Goal: Check status: Check status

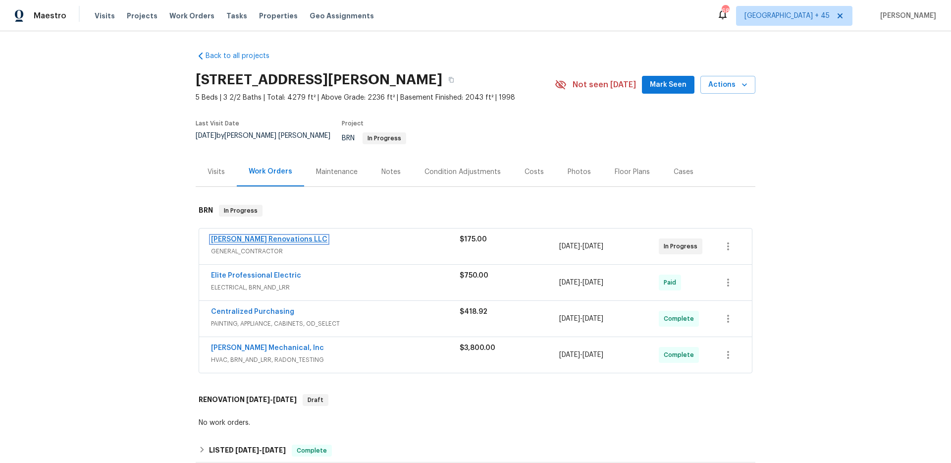
click at [267, 236] on link "Aseem Renovations LLC" at bounding box center [269, 239] width 116 height 7
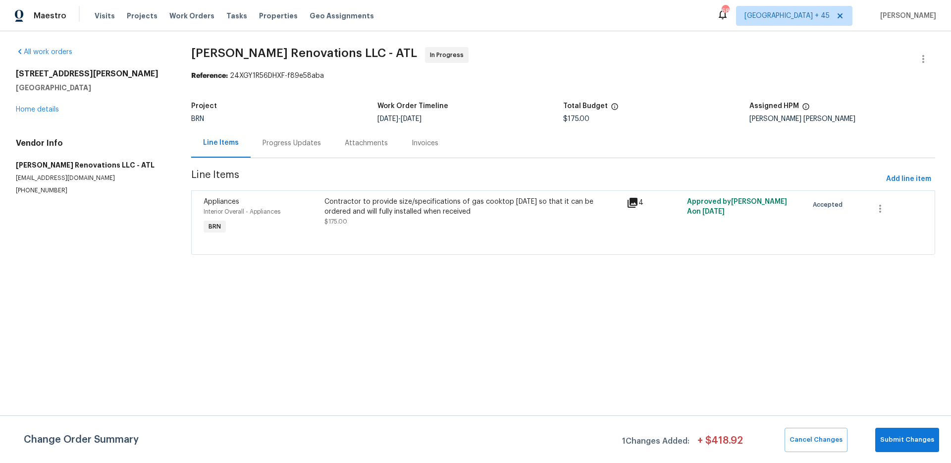
click at [312, 149] on div "Progress Updates" at bounding box center [292, 142] width 82 height 29
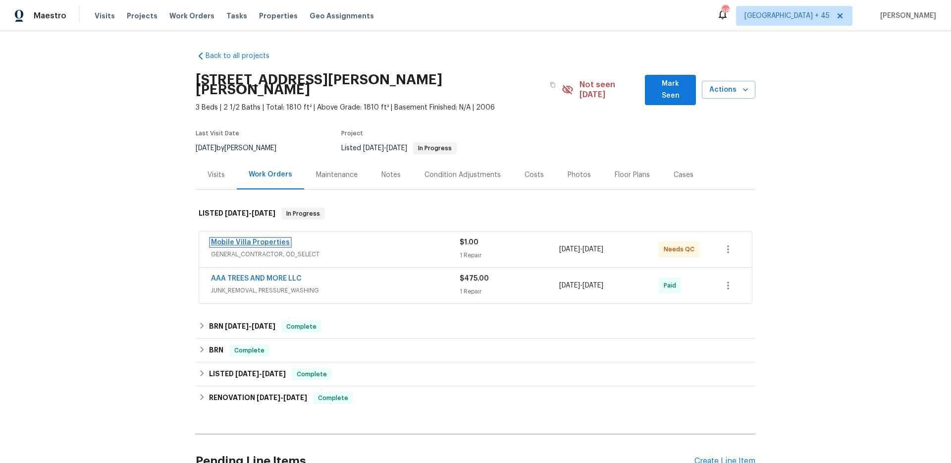
click at [266, 239] on link "Mobile Villa Properties" at bounding box center [250, 242] width 79 height 7
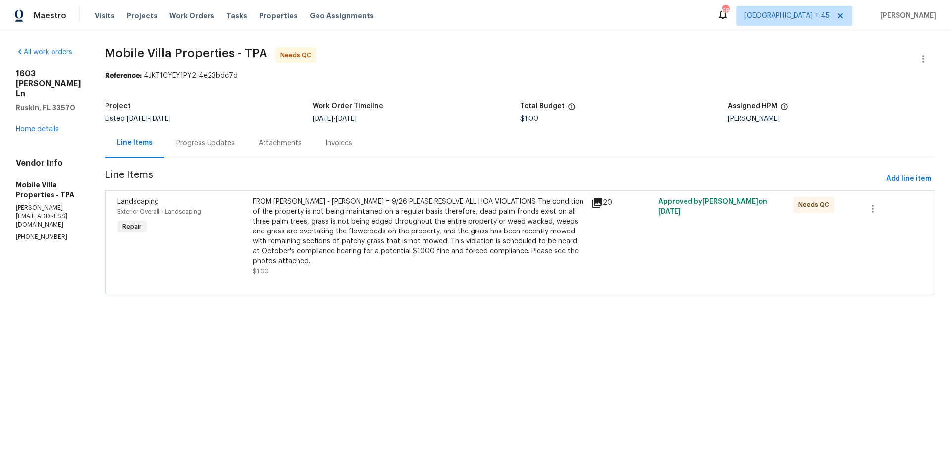
click at [279, 146] on div "Attachments" at bounding box center [280, 143] width 43 height 10
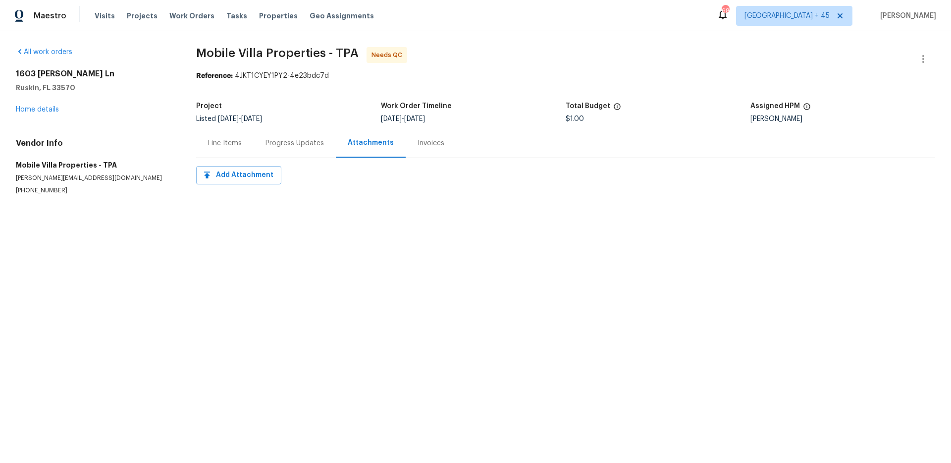
click at [270, 146] on div "Progress Updates" at bounding box center [295, 143] width 58 height 10
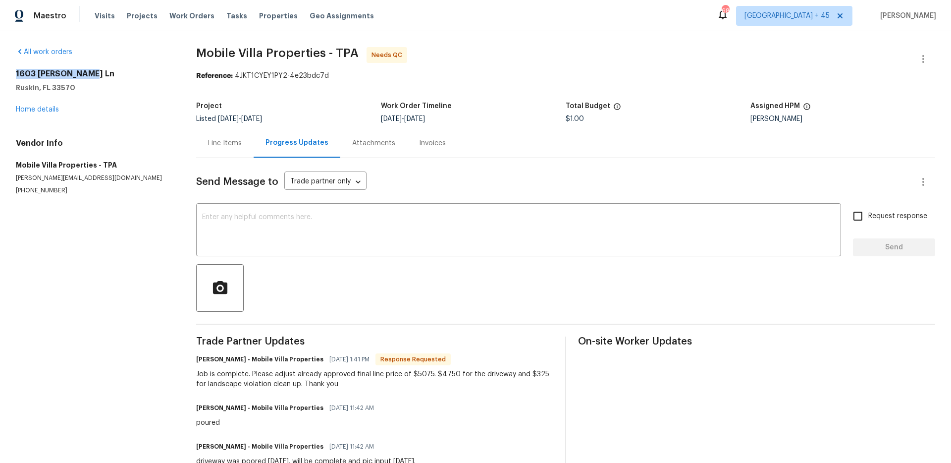
drag, startPoint x: 14, startPoint y: 73, endPoint x: 88, endPoint y: 74, distance: 74.3
click at [89, 74] on div "All work orders 1603 Carson White Ln Ruskin, FL 33570 Home details Vendor Info …" at bounding box center [475, 436] width 951 height 810
copy h2 "1603 Carson White"
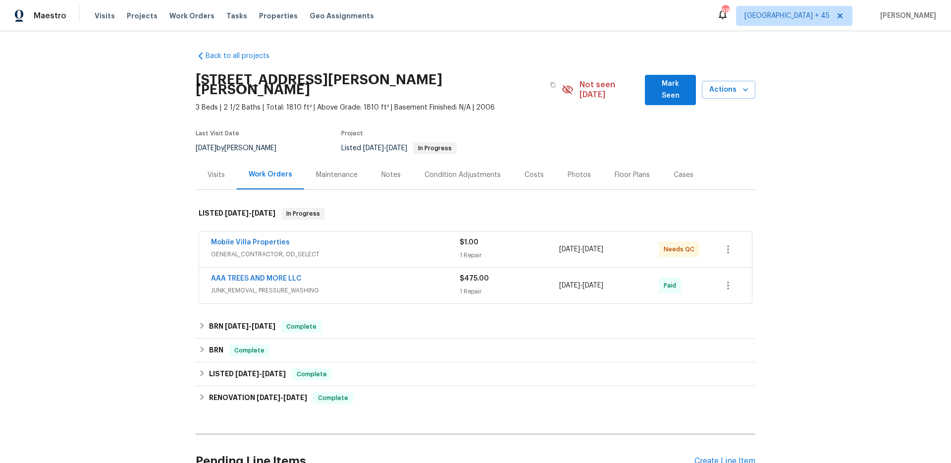
click at [267, 237] on span "Mobile Villa Properties" at bounding box center [250, 242] width 79 height 10
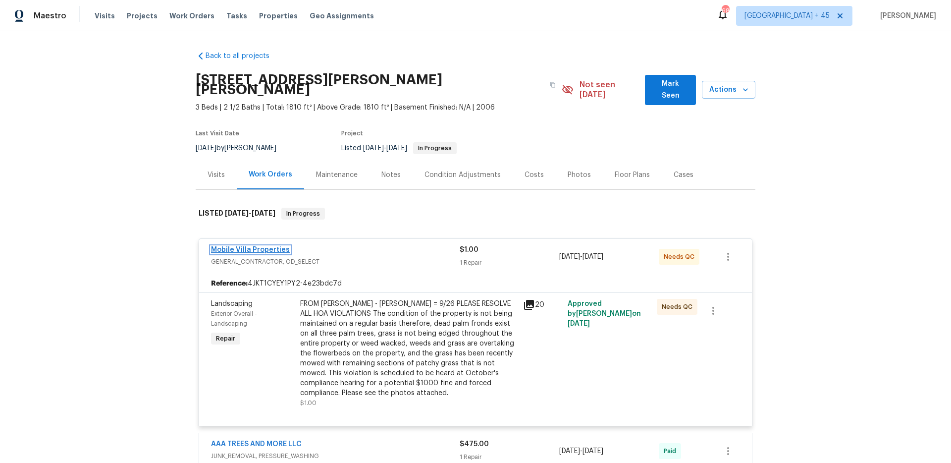
click at [269, 246] on link "Mobile Villa Properties" at bounding box center [250, 249] width 79 height 7
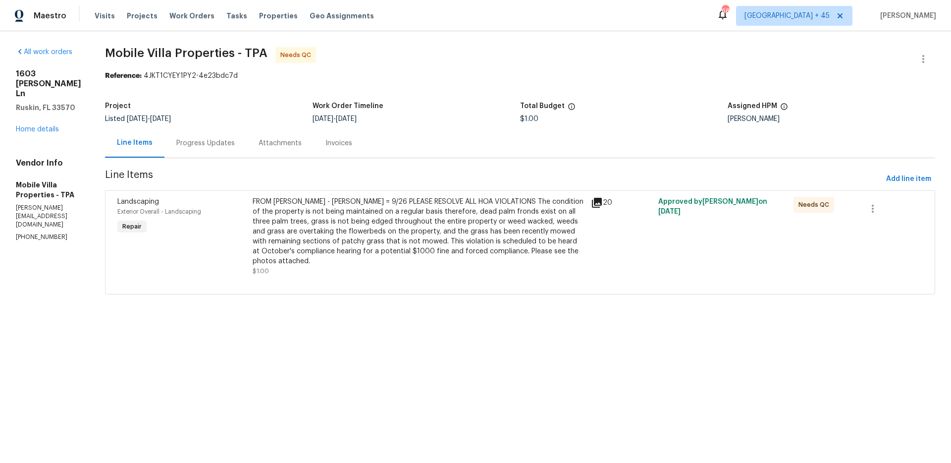
click at [599, 202] on div "20" at bounding box center [621, 203] width 61 height 12
click at [594, 202] on icon at bounding box center [597, 203] width 10 height 10
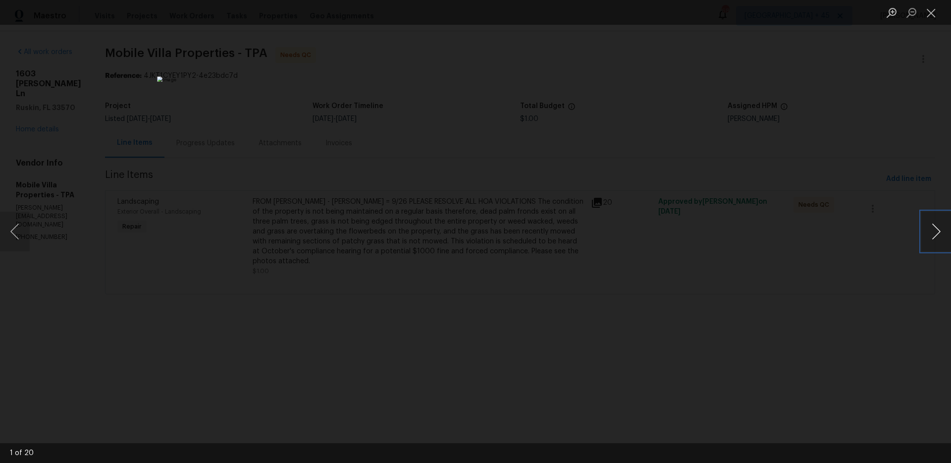
click at [935, 241] on button "Next image" at bounding box center [936, 232] width 30 height 40
click at [931, 233] on button "Next image" at bounding box center [936, 232] width 30 height 40
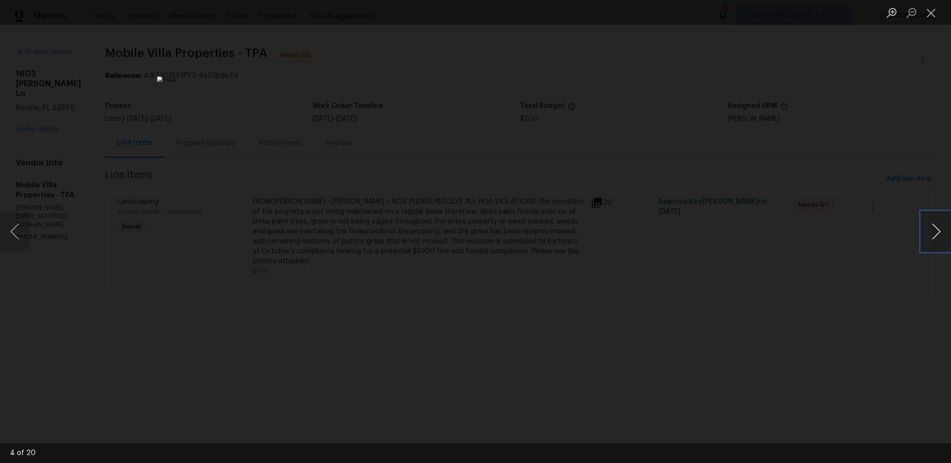
click at [931, 233] on button "Next image" at bounding box center [936, 232] width 30 height 40
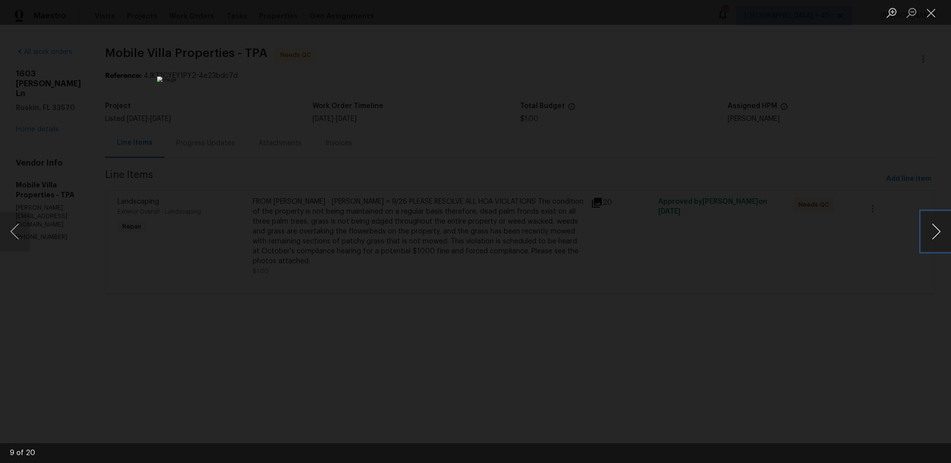
click at [931, 233] on button "Next image" at bounding box center [936, 232] width 30 height 40
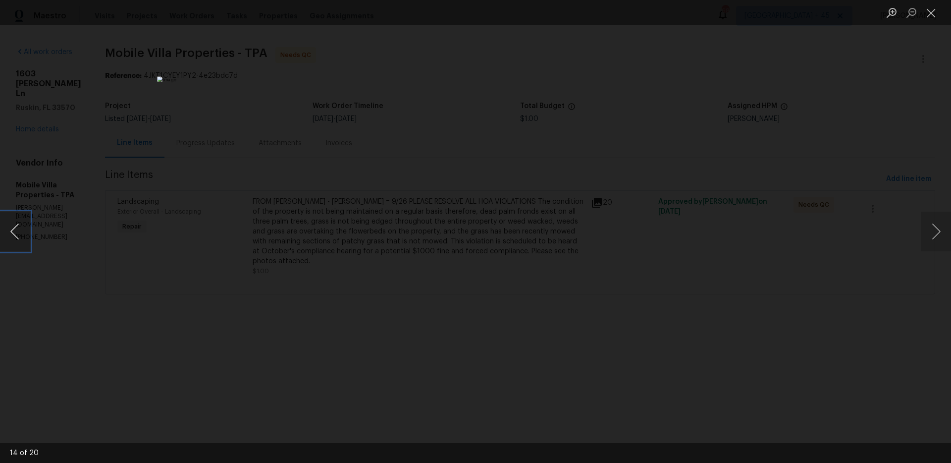
click at [17, 229] on button "Previous image" at bounding box center [15, 232] width 30 height 40
click at [926, 243] on button "Next image" at bounding box center [936, 232] width 30 height 40
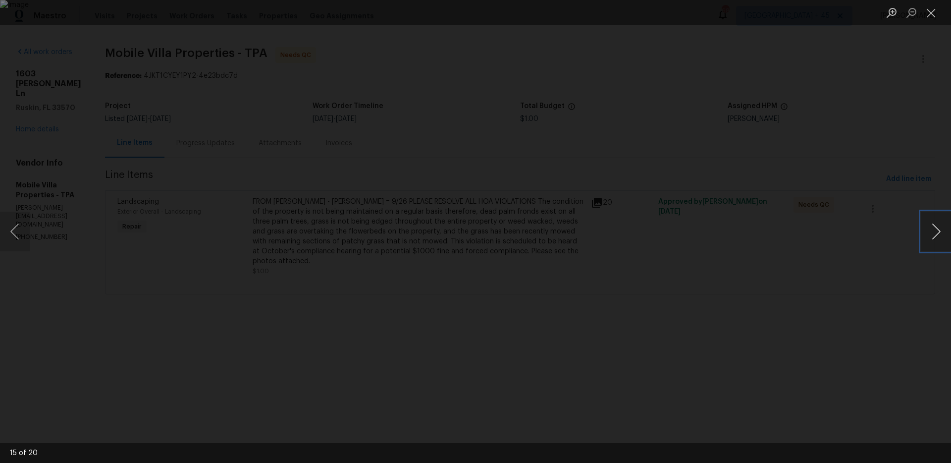
click at [926, 243] on button "Next image" at bounding box center [936, 232] width 30 height 40
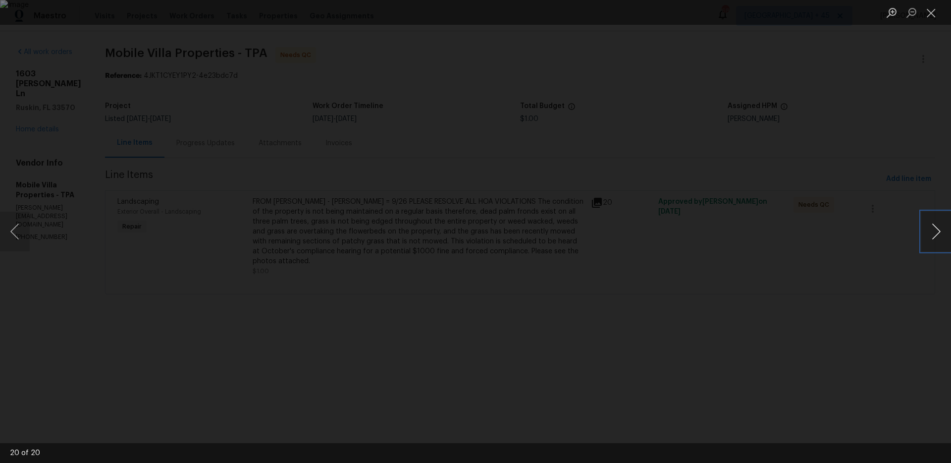
click at [926, 243] on button "Next image" at bounding box center [936, 232] width 30 height 40
